Goal: Transaction & Acquisition: Subscribe to service/newsletter

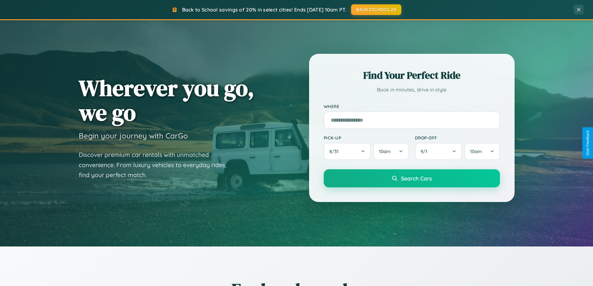
scroll to position [269, 0]
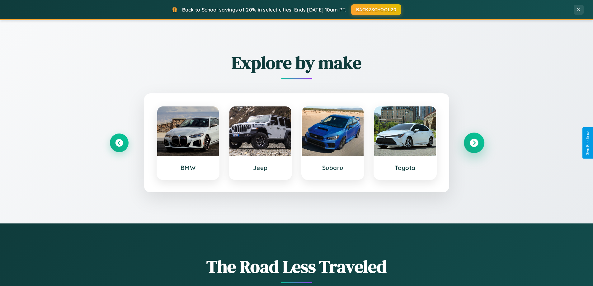
click at [474, 143] on icon at bounding box center [474, 143] width 8 height 8
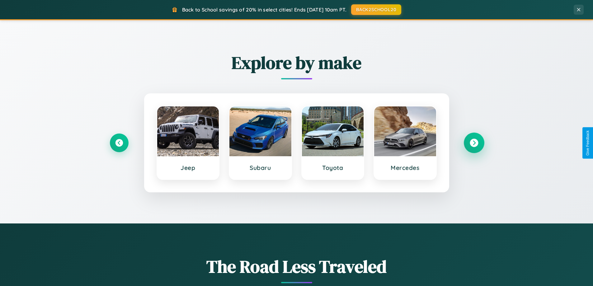
click at [474, 143] on icon at bounding box center [474, 143] width 8 height 8
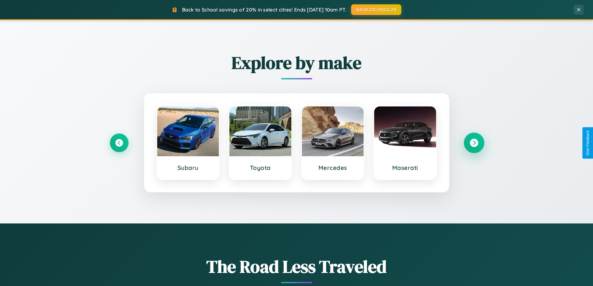
click at [474, 143] on icon at bounding box center [474, 143] width 8 height 8
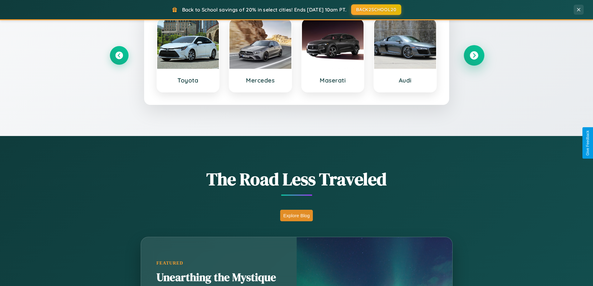
scroll to position [1199, 0]
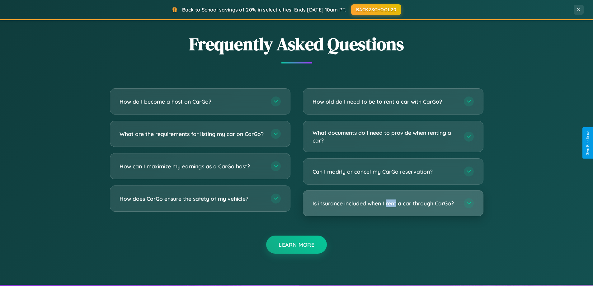
click at [393, 204] on h3 "Is insurance included when I rent a car through CarGo?" at bounding box center [385, 204] width 145 height 8
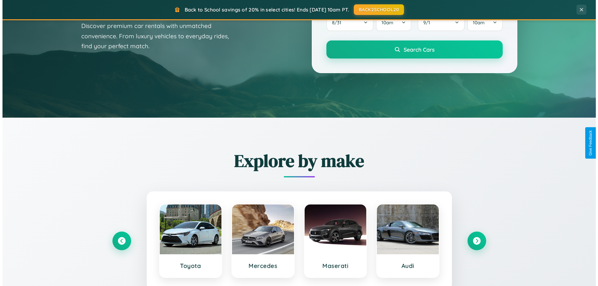
scroll to position [0, 0]
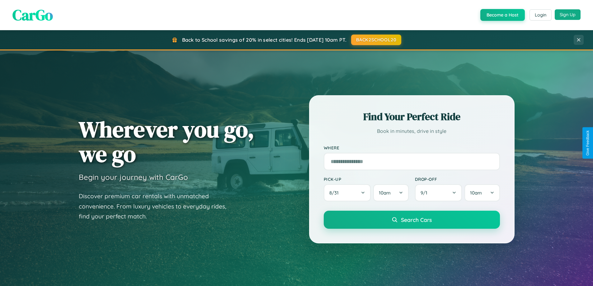
click at [568, 15] on button "Sign Up" at bounding box center [568, 14] width 26 height 11
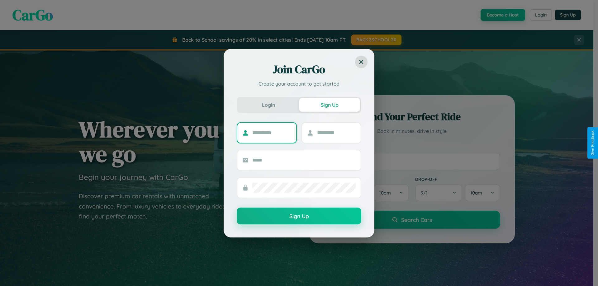
click at [272, 133] on input "text" at bounding box center [271, 133] width 39 height 10
type input "******"
click at [336, 133] on input "text" at bounding box center [336, 133] width 39 height 10
type input "********"
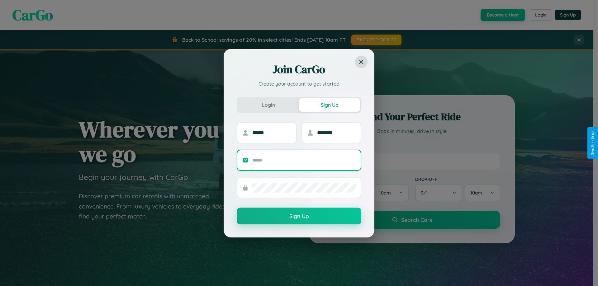
click at [304, 160] on input "text" at bounding box center [303, 160] width 103 height 10
type input "**********"
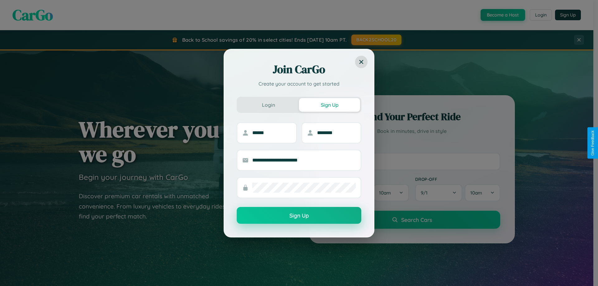
click at [299, 216] on button "Sign Up" at bounding box center [299, 215] width 125 height 17
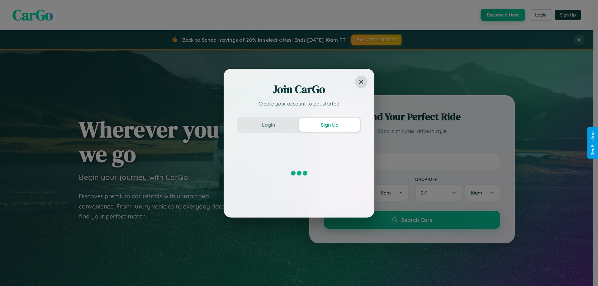
click at [502, 15] on div "Join CarGo Create your account to get started Login Sign Up" at bounding box center [299, 143] width 598 height 286
click at [330, 125] on button "Sign Up" at bounding box center [329, 125] width 61 height 14
